Goal: Information Seeking & Learning: Learn about a topic

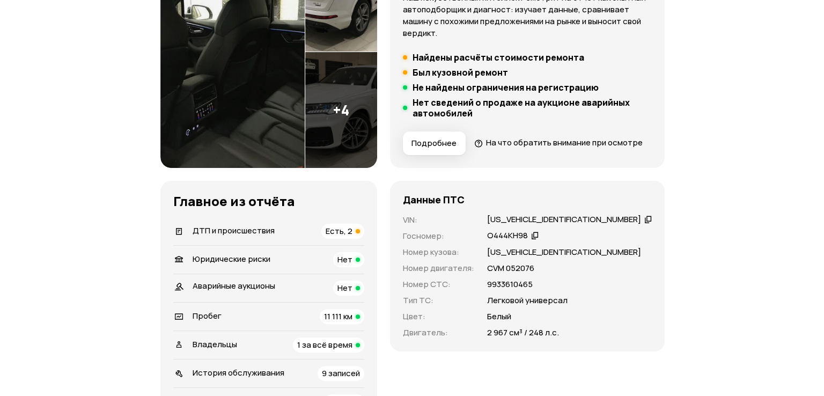
scroll to position [107, 0]
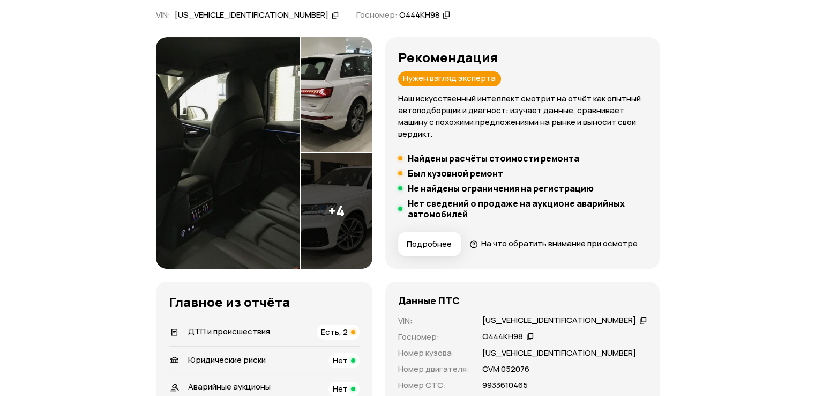
click at [279, 184] on img at bounding box center [228, 153] width 144 height 232
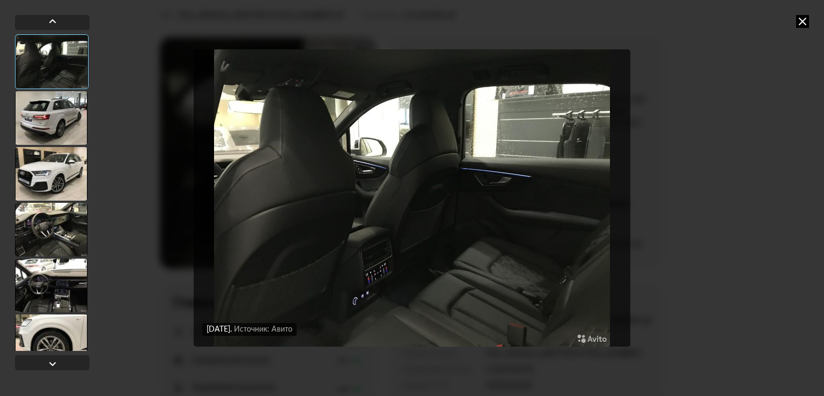
click at [64, 163] on div at bounding box center [51, 174] width 72 height 54
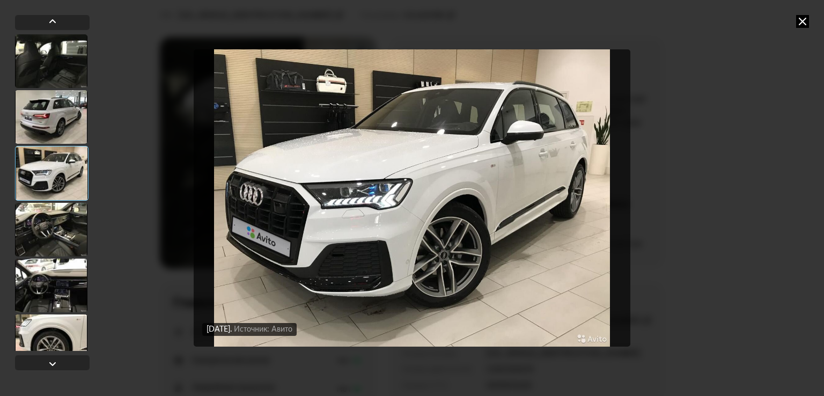
click at [66, 108] on div at bounding box center [51, 117] width 72 height 54
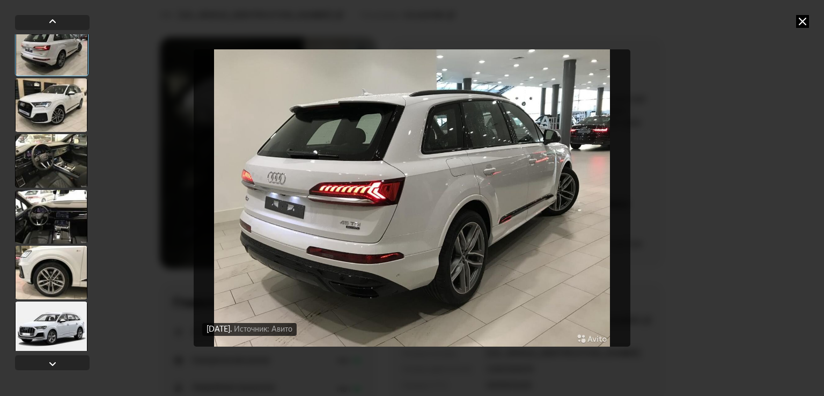
scroll to position [75, 0]
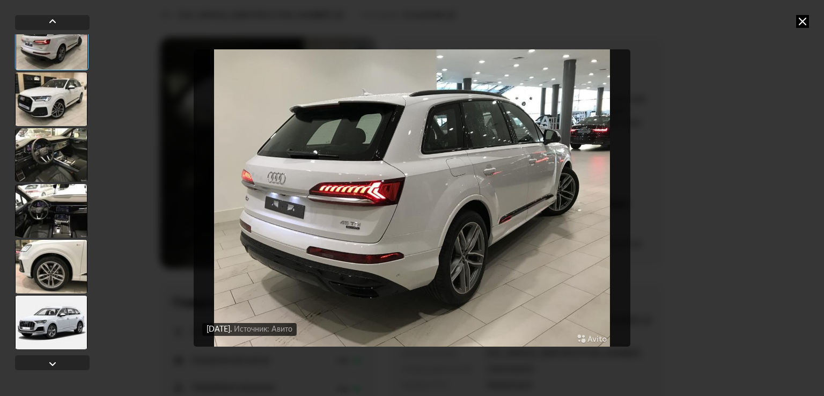
click at [56, 153] on div at bounding box center [51, 155] width 72 height 54
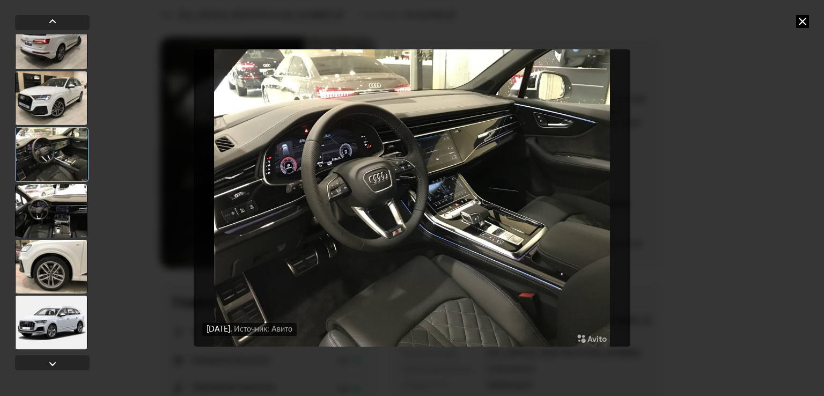
click at [60, 254] on div at bounding box center [51, 267] width 72 height 54
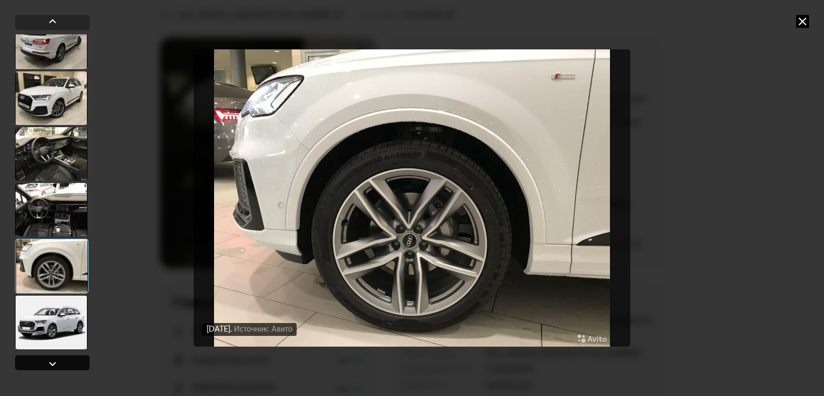
click at [38, 363] on div at bounding box center [52, 362] width 75 height 15
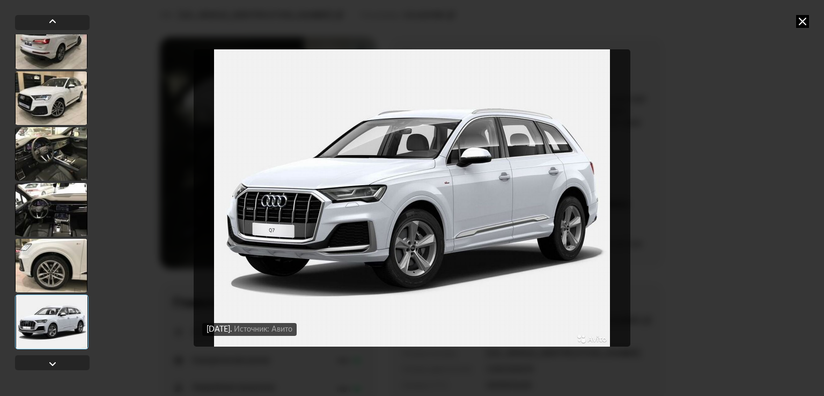
click at [26, 221] on div at bounding box center [51, 210] width 72 height 54
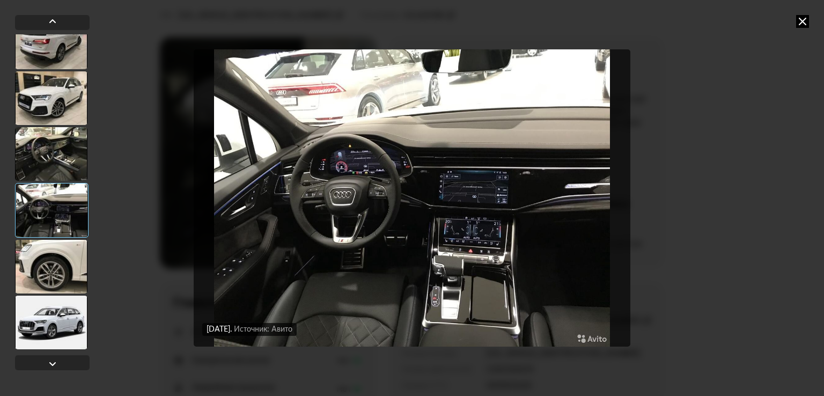
click at [40, 162] on div at bounding box center [51, 154] width 72 height 54
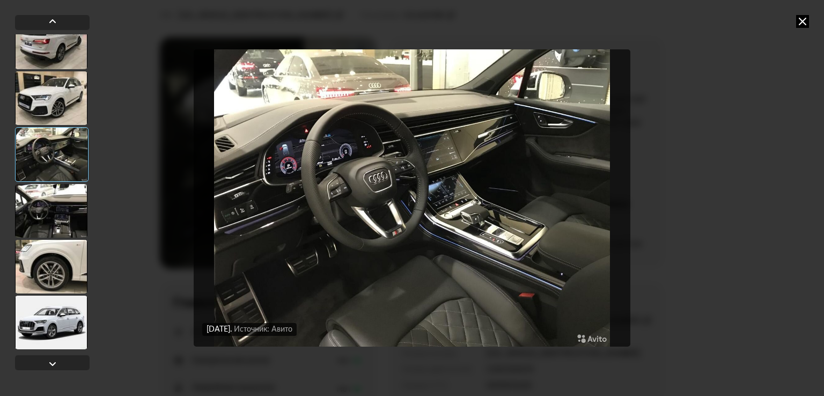
click at [41, 107] on div at bounding box center [51, 98] width 72 height 54
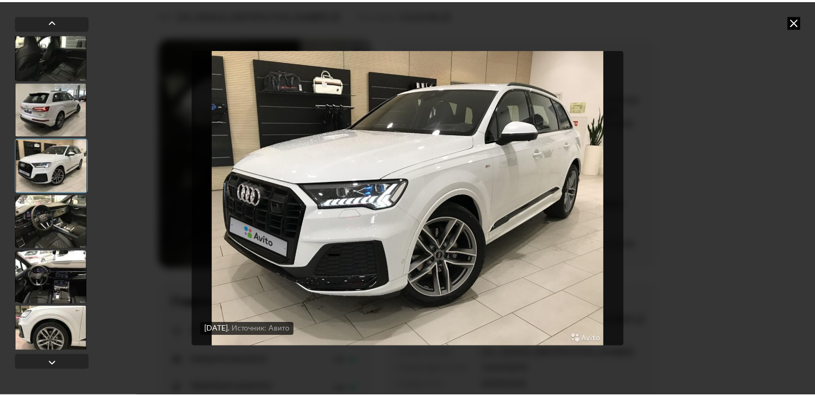
scroll to position [0, 0]
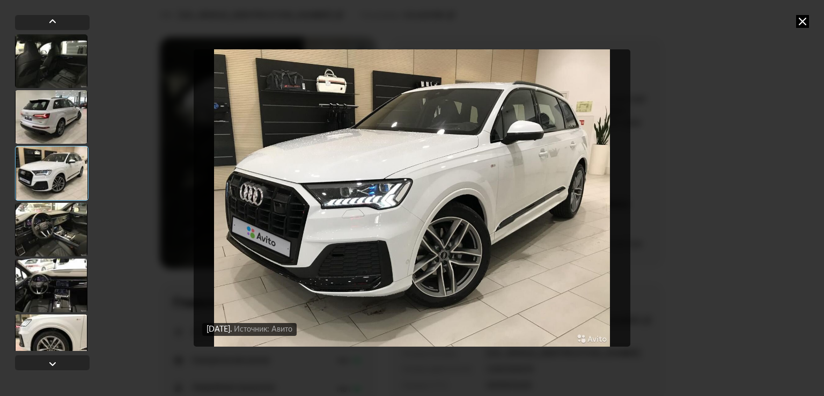
click at [42, 127] on div at bounding box center [51, 117] width 72 height 54
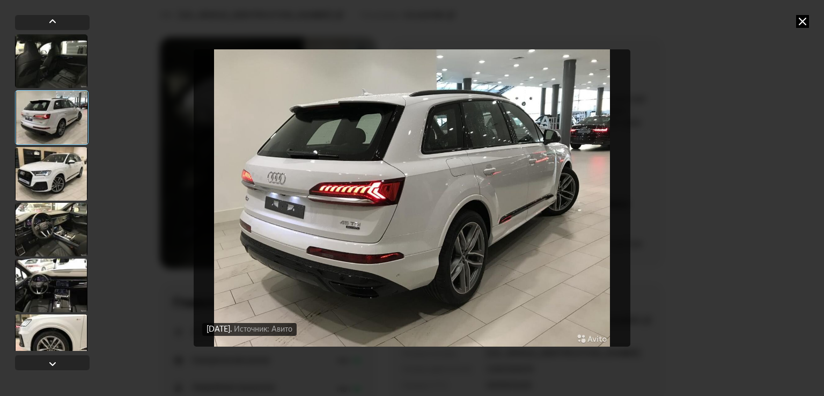
click at [50, 79] on div at bounding box center [51, 61] width 72 height 54
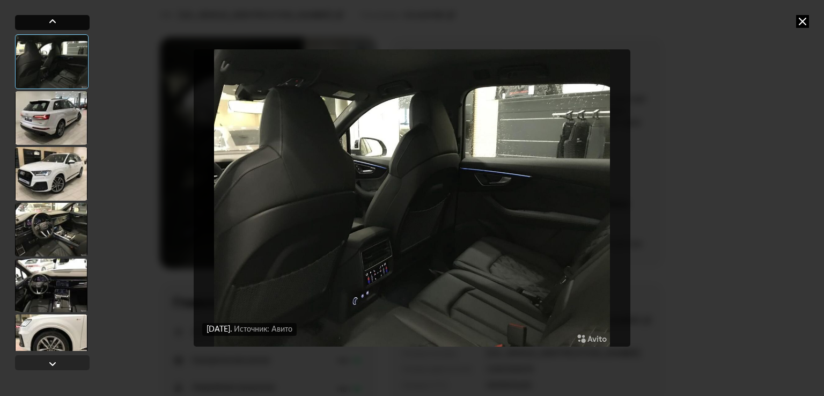
click at [53, 23] on div at bounding box center [52, 21] width 13 height 13
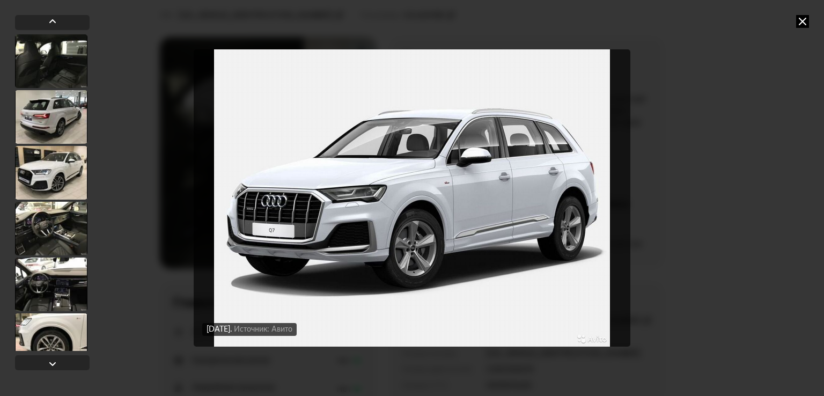
click at [55, 49] on div at bounding box center [51, 61] width 72 height 54
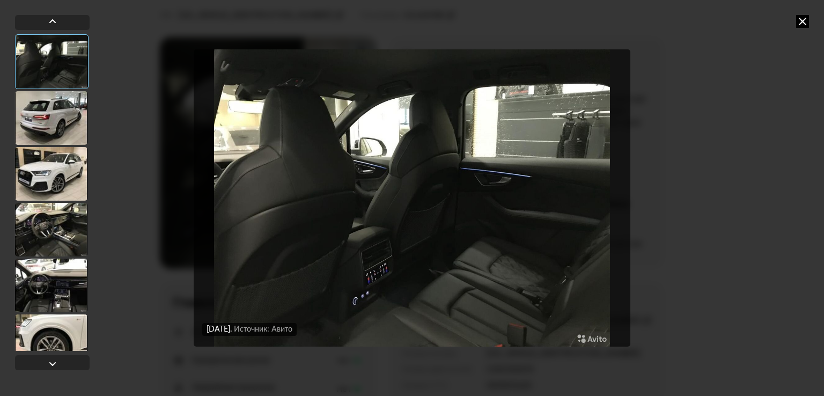
click at [54, 113] on div at bounding box center [51, 118] width 72 height 54
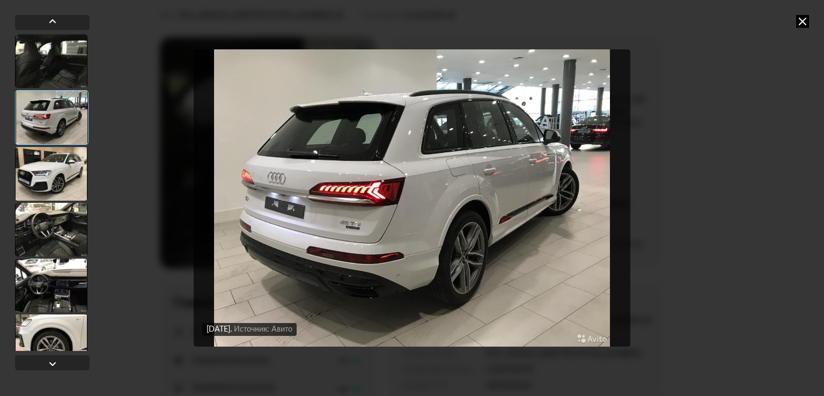
click at [29, 158] on div at bounding box center [51, 174] width 72 height 54
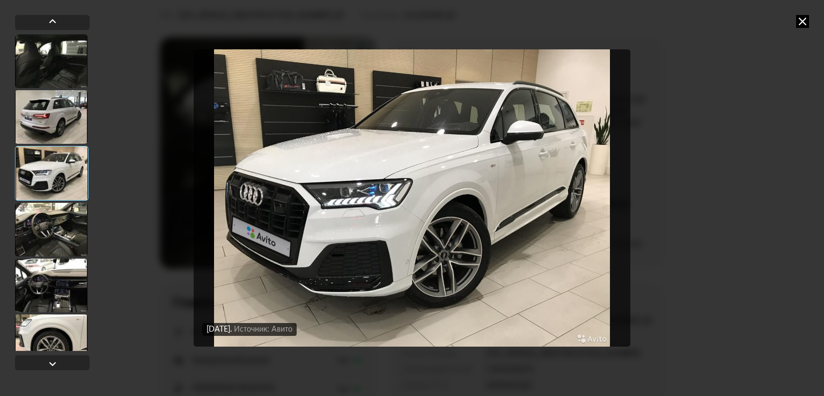
click at [32, 232] on div at bounding box center [51, 230] width 72 height 54
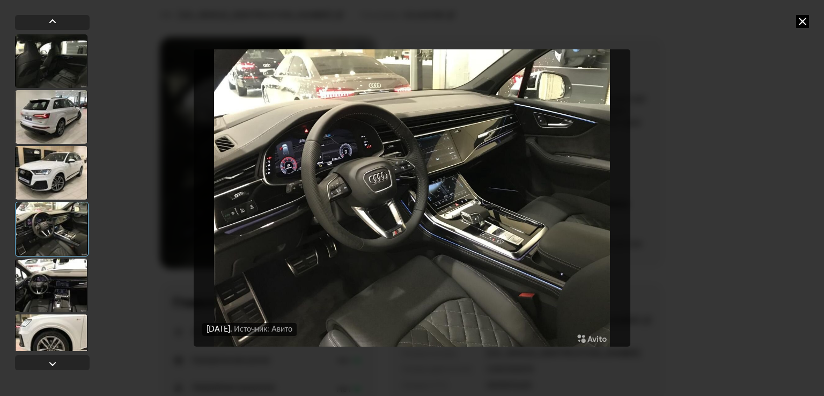
click at [48, 281] on div at bounding box center [51, 285] width 72 height 54
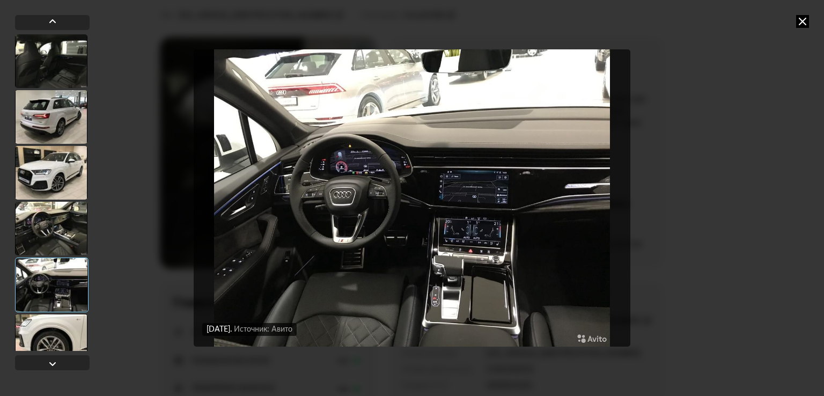
click at [54, 181] on div at bounding box center [51, 173] width 72 height 54
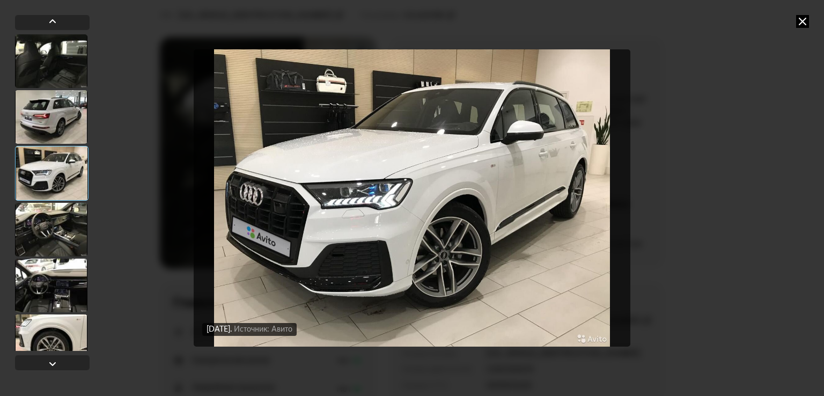
click at [42, 102] on div at bounding box center [51, 117] width 72 height 54
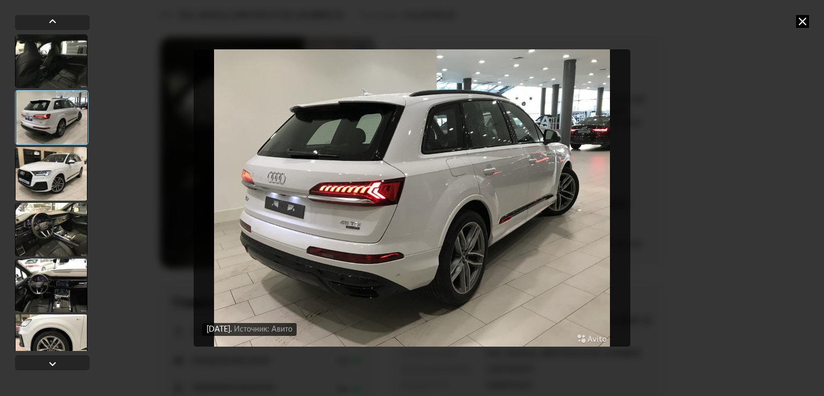
click at [806, 22] on icon at bounding box center [802, 21] width 13 height 13
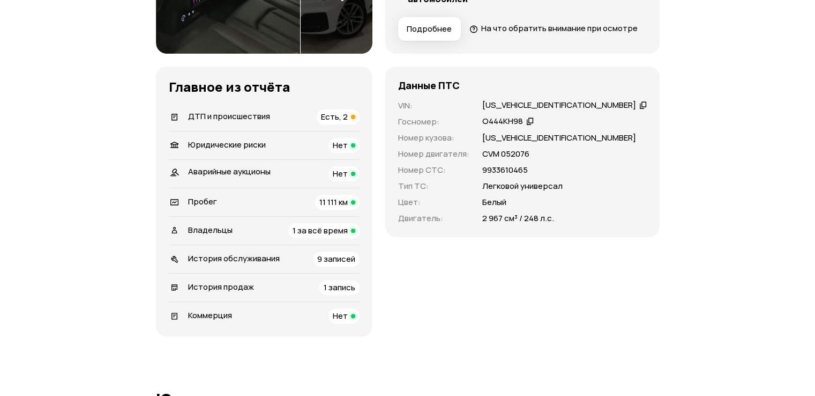
scroll to position [322, 0]
click at [195, 122] on span "ДТП и происшествия" at bounding box center [229, 116] width 82 height 11
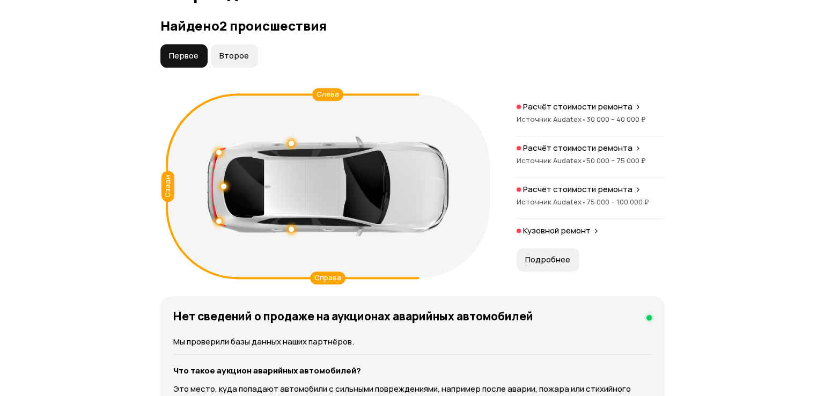
scroll to position [1211, 0]
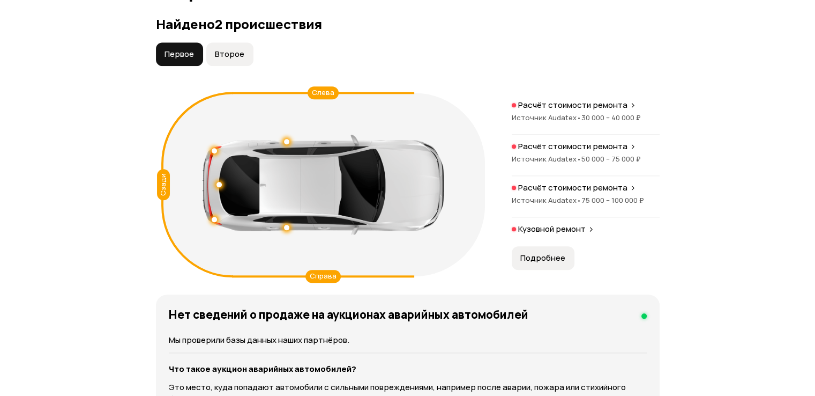
click at [239, 60] on span "Второе" at bounding box center [229, 54] width 29 height 11
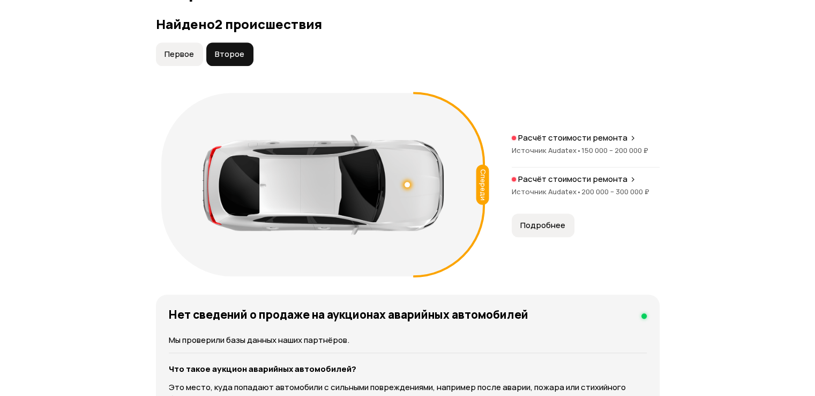
click at [606, 196] on span "200 000 – 300 000 ₽" at bounding box center [616, 192] width 68 height 10
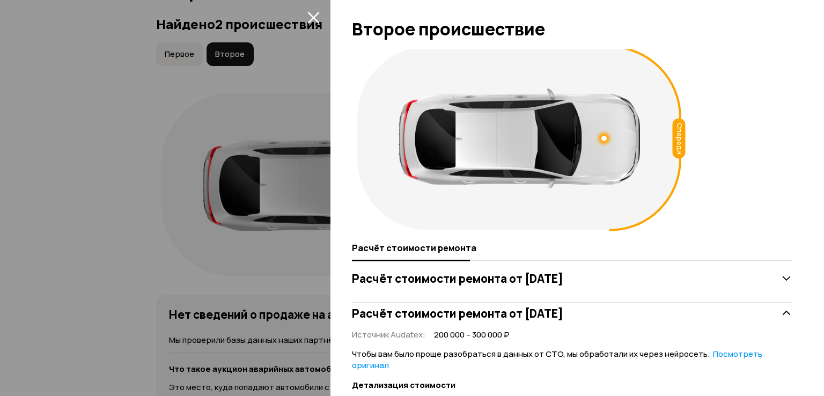
scroll to position [0, 0]
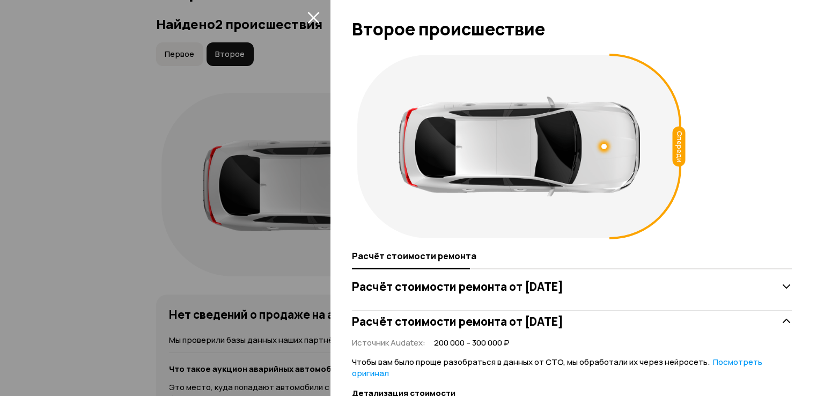
click at [457, 165] on div at bounding box center [518, 147] width 241 height 100
drag, startPoint x: 482, startPoint y: 296, endPoint x: 572, endPoint y: 199, distance: 132.0
click at [483, 295] on div "Расчёт стоимости ремонта от [DATE]" at bounding box center [572, 286] width 440 height 21
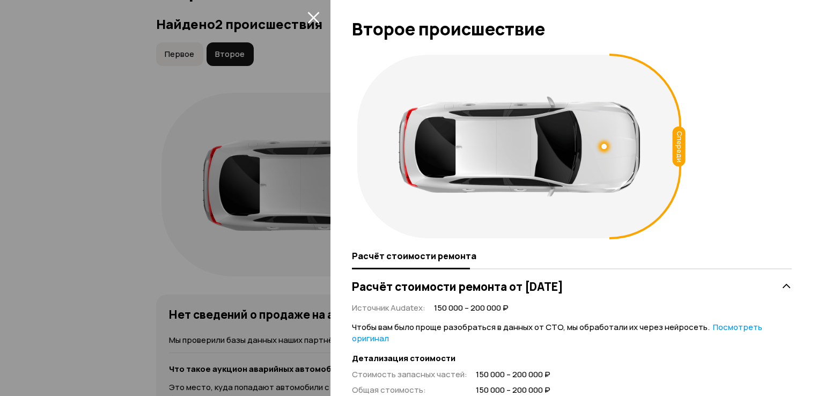
click at [315, 16] on icon "закрыть" at bounding box center [313, 18] width 12 height 12
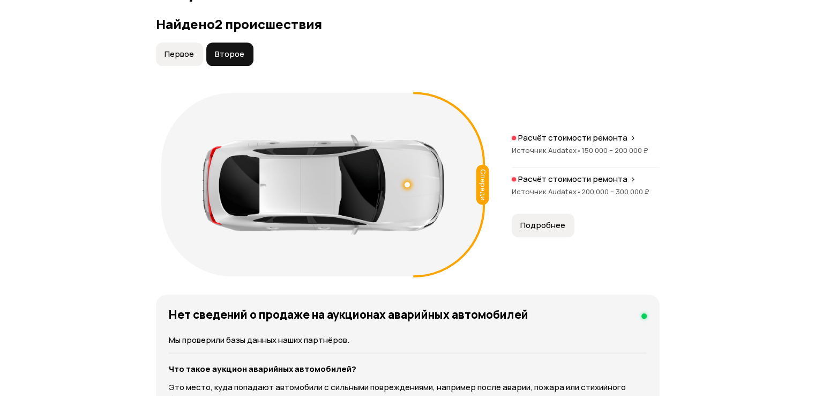
click at [174, 60] on span "Первое" at bounding box center [179, 54] width 29 height 11
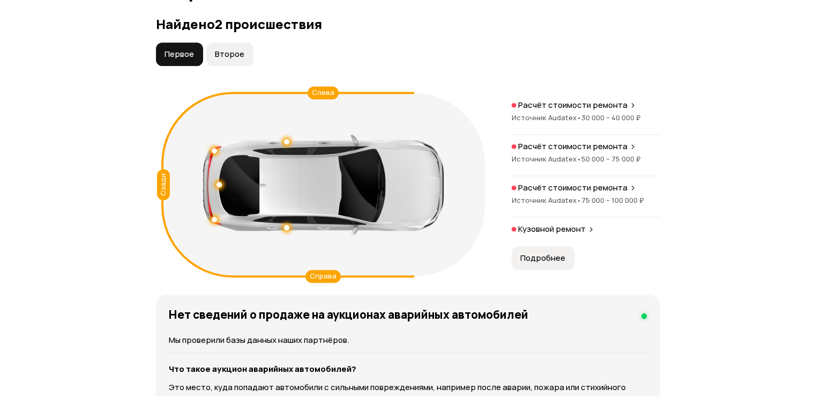
click at [547, 263] on span "Подробнее" at bounding box center [543, 258] width 45 height 11
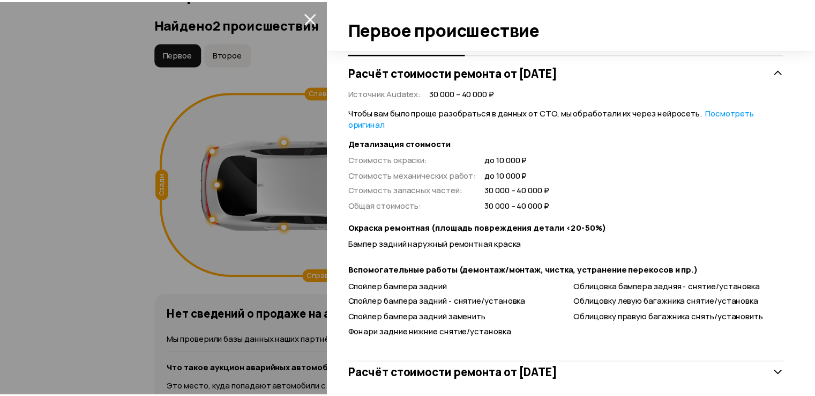
scroll to position [272, 0]
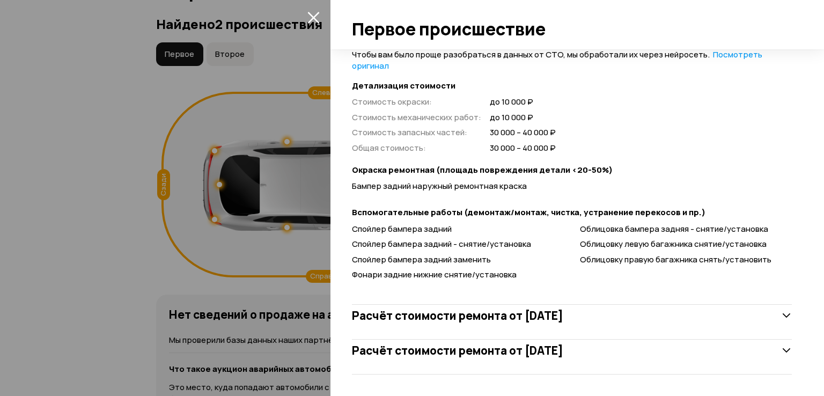
click at [307, 13] on icon "закрыть" at bounding box center [313, 17] width 12 height 12
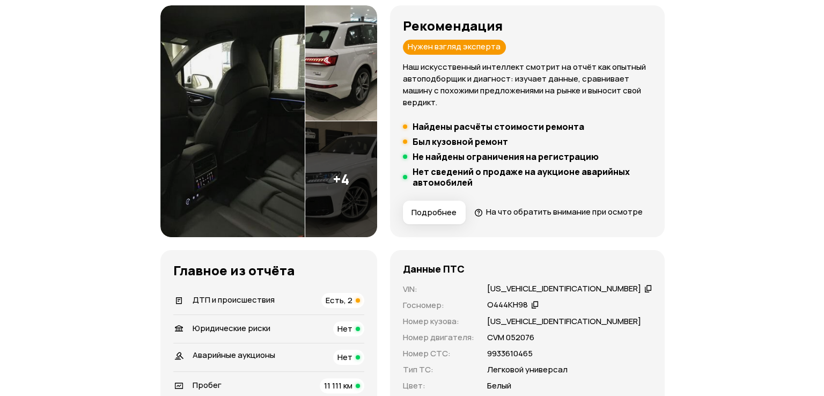
scroll to position [0, 0]
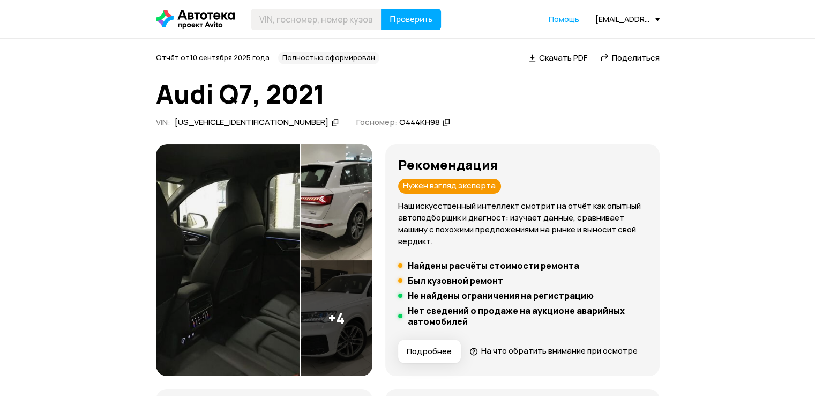
click at [208, 216] on img at bounding box center [228, 260] width 144 height 232
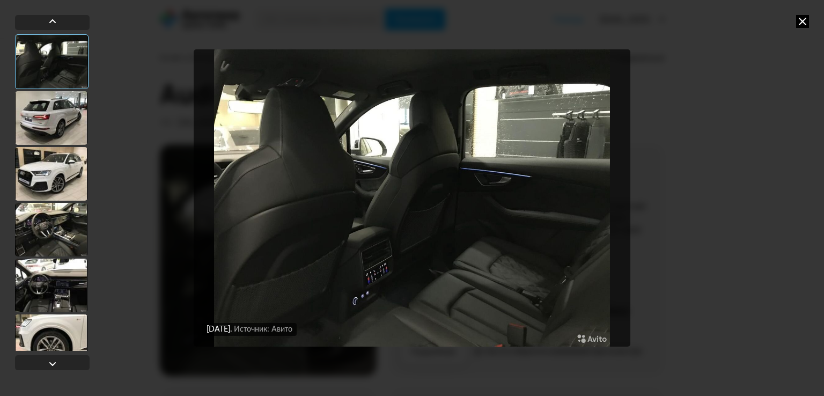
click at [66, 128] on div at bounding box center [51, 118] width 72 height 54
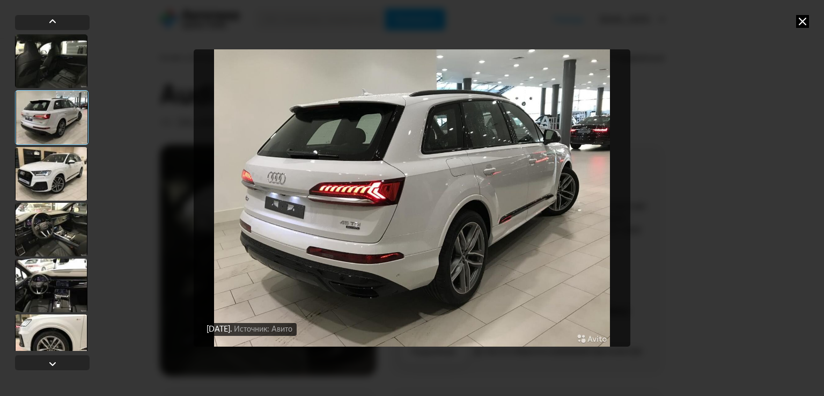
click at [61, 155] on div at bounding box center [51, 174] width 72 height 54
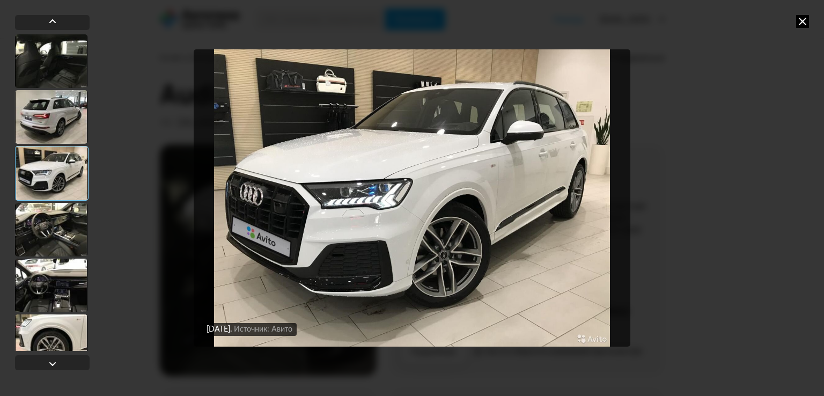
click at [44, 215] on div at bounding box center [51, 230] width 72 height 54
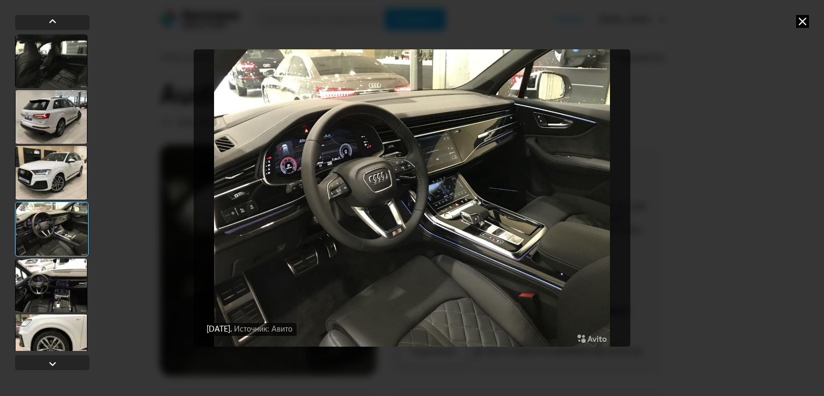
click at [58, 291] on div at bounding box center [51, 285] width 72 height 54
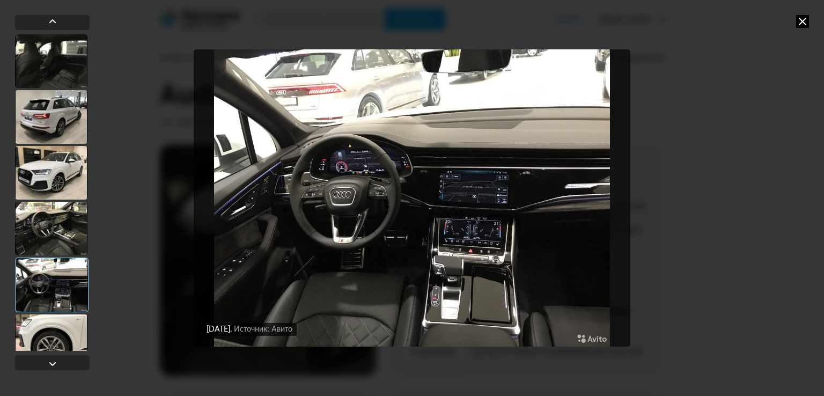
click at [64, 340] on div at bounding box center [51, 341] width 72 height 54
